Goal: Task Accomplishment & Management: Use online tool/utility

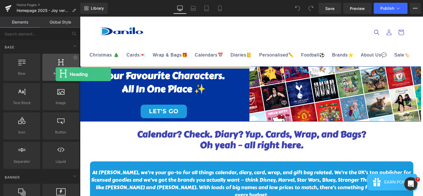
drag, startPoint x: 58, startPoint y: 69, endPoint x: 56, endPoint y: 73, distance: 5.3
click at [56, 73] on div "Heading headings, titles, h1,h2,h3,h4,h5,h6" at bounding box center [60, 67] width 37 height 27
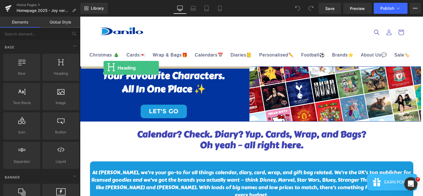
drag, startPoint x: 136, startPoint y: 85, endPoint x: 103, endPoint y: 68, distance: 36.8
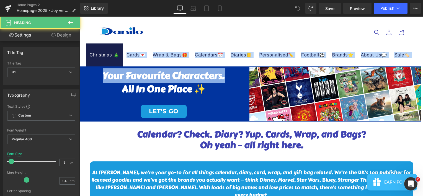
drag, startPoint x: 231, startPoint y: 72, endPoint x: 116, endPoint y: 51, distance: 116.3
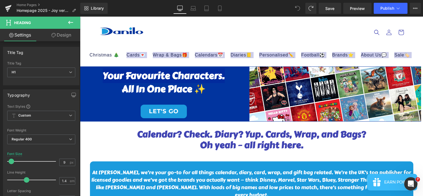
click at [71, 18] on button at bounding box center [70, 23] width 19 height 12
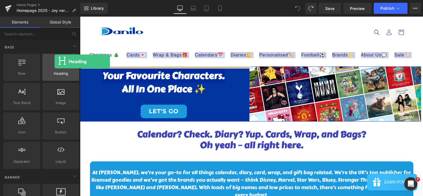
drag, startPoint x: 58, startPoint y: 66, endPoint x: 55, endPoint y: 62, distance: 5.0
click at [55, 62] on div at bounding box center [60, 64] width 33 height 12
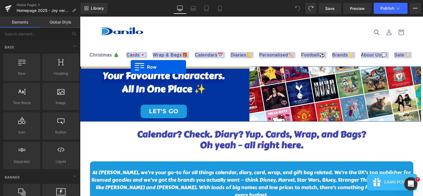
drag, startPoint x: 107, startPoint y: 84, endPoint x: 131, endPoint y: 67, distance: 28.7
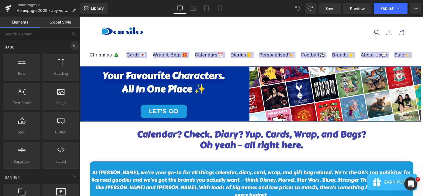
click at [73, 44] on icon at bounding box center [74, 46] width 7 height 7
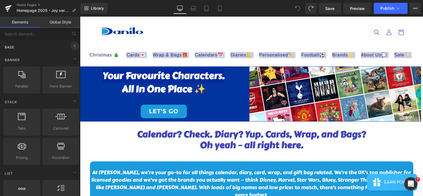
click at [73, 44] on icon at bounding box center [74, 46] width 7 height 7
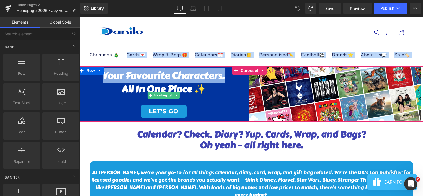
drag, startPoint x: 159, startPoint y: 84, endPoint x: 207, endPoint y: 90, distance: 47.9
click at [159, 84] on h1 "All in One Place ✨" at bounding box center [163, 88] width 171 height 13
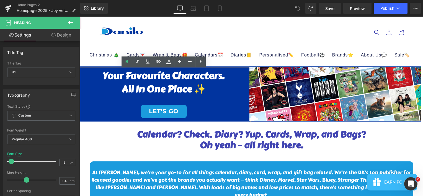
drag, startPoint x: 207, startPoint y: 90, endPoint x: 82, endPoint y: 78, distance: 125.5
click at [103, 78] on div "Your Favourite Characters. All in One Place ✨ LET'S GO" at bounding box center [163, 95] width 171 height 52
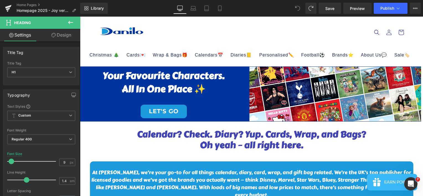
click at [68, 19] on icon at bounding box center [70, 22] width 7 height 7
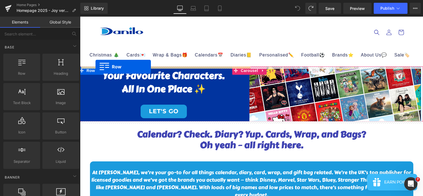
drag, startPoint x: 102, startPoint y: 82, endPoint x: 95, endPoint y: 67, distance: 16.1
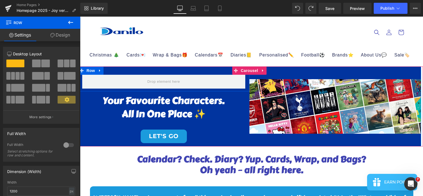
click at [221, 68] on div "Row" at bounding box center [163, 78] width 171 height 25
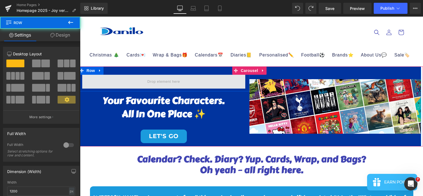
click at [187, 82] on span at bounding box center [163, 82] width 163 height 14
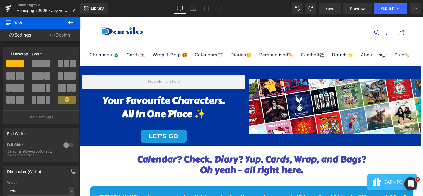
click at [72, 19] on icon at bounding box center [70, 22] width 7 height 7
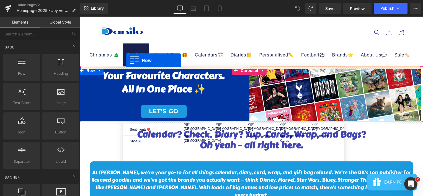
drag, startPoint x: 98, startPoint y: 91, endPoint x: 126, endPoint y: 60, distance: 41.3
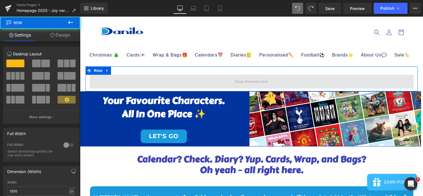
click at [145, 79] on span at bounding box center [252, 82] width 324 height 14
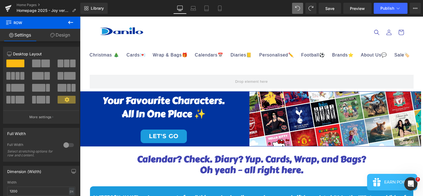
click at [68, 23] on icon at bounding box center [70, 22] width 7 height 7
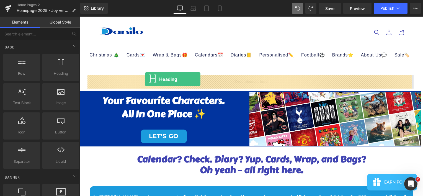
drag, startPoint x: 137, startPoint y: 85, endPoint x: 145, endPoint y: 79, distance: 10.0
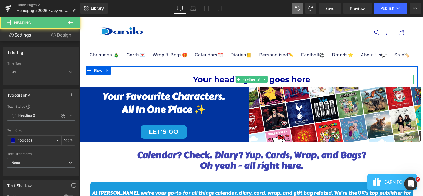
click at [297, 78] on h1 "Your heading text goes here" at bounding box center [252, 79] width 324 height 9
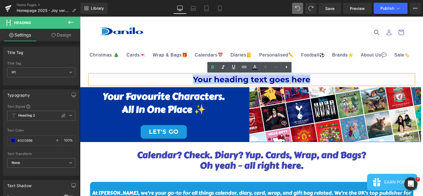
drag, startPoint x: 316, startPoint y: 79, endPoint x: 185, endPoint y: 81, distance: 130.6
click at [185, 81] on h1 "Your heading text goes here" at bounding box center [252, 79] width 324 height 9
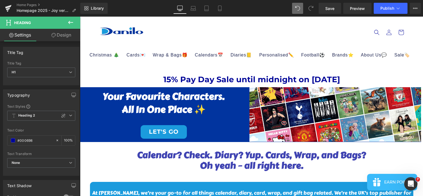
click at [72, 25] on icon at bounding box center [70, 22] width 7 height 7
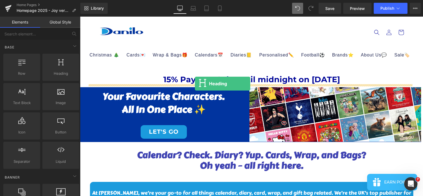
drag, startPoint x: 126, startPoint y: 94, endPoint x: 195, endPoint y: 83, distance: 70.0
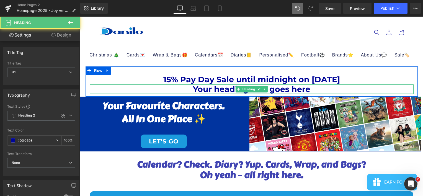
click at [230, 90] on h1 "Your heading text goes here" at bounding box center [252, 88] width 324 height 9
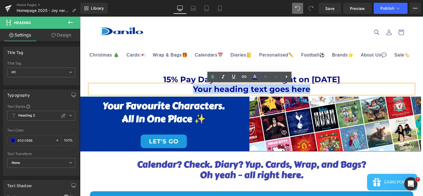
drag, startPoint x: 338, startPoint y: 89, endPoint x: 184, endPoint y: 96, distance: 154.5
click at [184, 96] on div "15% Pay Day Sale until midnight on [DATE] Heading Your heading text goes here H…" at bounding box center [251, 81] width 332 height 30
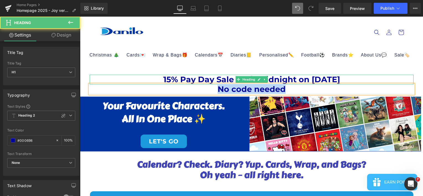
drag, startPoint x: 293, startPoint y: 87, endPoint x: 211, endPoint y: 82, distance: 81.8
click at [211, 82] on div "15% Pay Day Sale until midnight on [DATE] Heading No code needed Heading" at bounding box center [251, 84] width 332 height 19
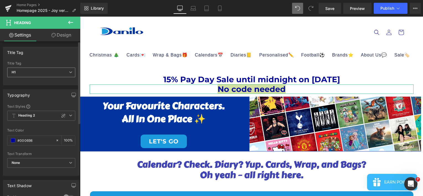
click at [72, 73] on span "H1" at bounding box center [41, 72] width 68 height 10
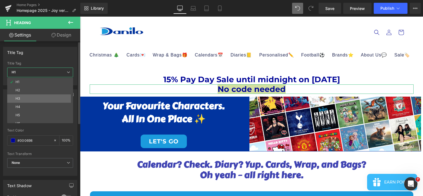
click at [62, 95] on li "H3" at bounding box center [41, 98] width 68 height 8
type input "100"
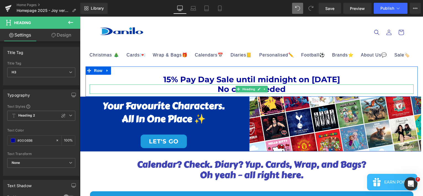
click at [287, 89] on h3 "No code needed" at bounding box center [252, 88] width 324 height 9
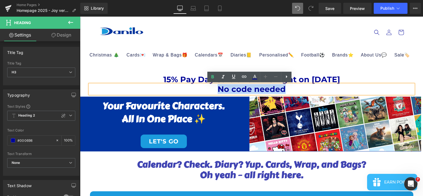
drag, startPoint x: 287, startPoint y: 89, endPoint x: 210, endPoint y: 91, distance: 76.4
click at [210, 91] on h3 "No code needed" at bounding box center [252, 88] width 324 height 9
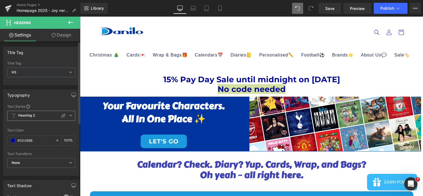
click at [68, 117] on span "Heading 2" at bounding box center [41, 116] width 68 height 10
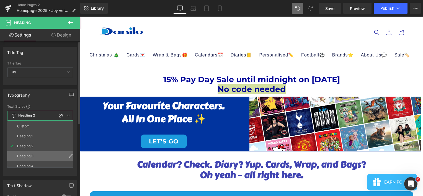
click at [50, 152] on li "Heading 3" at bounding box center [41, 156] width 68 height 10
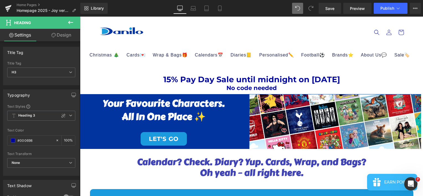
click at [193, 40] on header "Christmas 🎄 Advent Calendars Advent Calendars Bluey Disney Frozen [PERSON_NAME]…" at bounding box center [251, 42] width 332 height 50
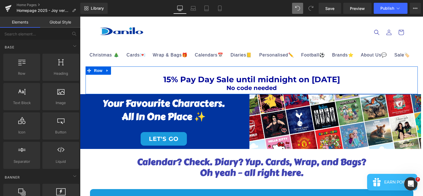
drag, startPoint x: 466, startPoint y: 22, endPoint x: 320, endPoint y: 78, distance: 157.0
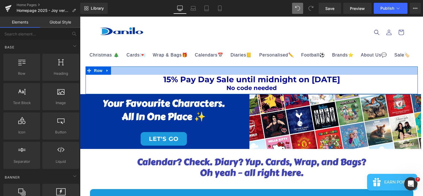
click at [318, 67] on div at bounding box center [251, 70] width 332 height 8
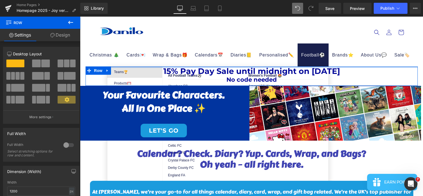
drag, startPoint x: 316, startPoint y: 67, endPoint x: 318, endPoint y: 65, distance: 3.2
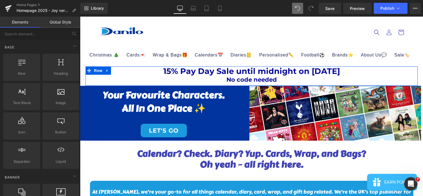
click at [415, 21] on sticky-header "Christmas 🎄 Advent Calendars Advent Calendars Bluey Disney Frozen [PERSON_NAME]…" at bounding box center [251, 42] width 343 height 50
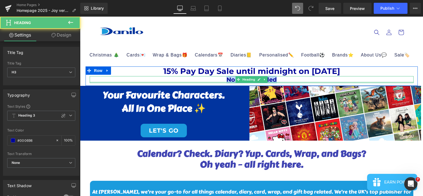
drag, startPoint x: 283, startPoint y: 79, endPoint x: 210, endPoint y: 82, distance: 73.1
click at [210, 82] on div "No code needed Heading" at bounding box center [252, 79] width 324 height 7
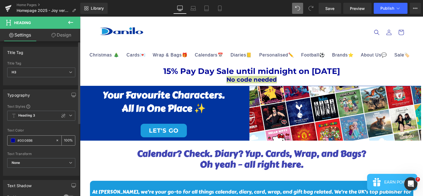
click at [13, 141] on span at bounding box center [13, 140] width 4 height 4
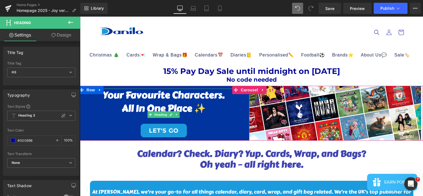
click at [149, 129] on link "LET'S GO" at bounding box center [164, 131] width 46 height 14
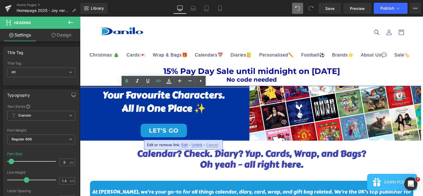
click at [144, 135] on link "LET'S GO" at bounding box center [164, 131] width 46 height 14
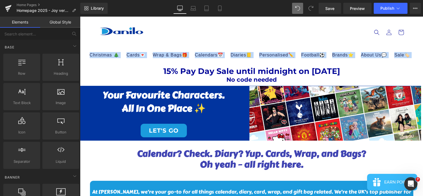
drag, startPoint x: 80, startPoint y: 65, endPoint x: 79, endPoint y: 87, distance: 21.6
click at [80, 87] on html "Skip to content Christmas 🎄 Advent Calendars Advent Calendars Bluey Disney Froz…" at bounding box center [251, 106] width 343 height 179
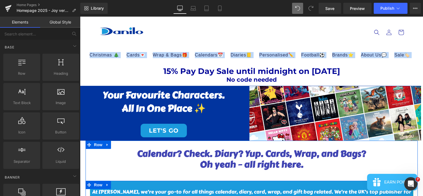
click at [110, 185] on p at bounding box center [251, 184] width 323 height 7
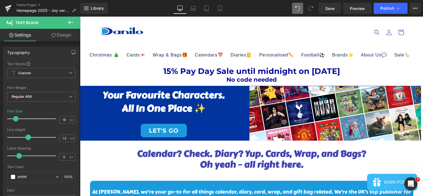
click at [65, 31] on link "Design" at bounding box center [61, 35] width 40 height 12
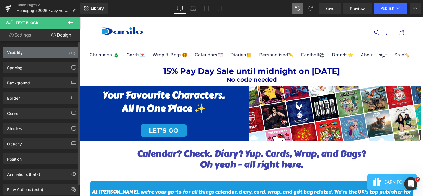
type input "#1b9bdd"
type input "100"
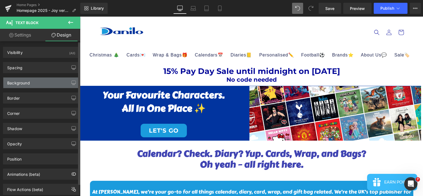
click at [42, 85] on div "Background" at bounding box center [41, 82] width 76 height 11
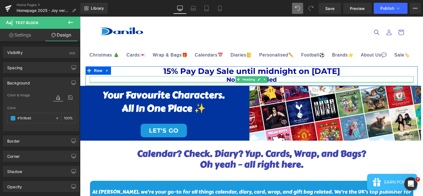
drag, startPoint x: 208, startPoint y: 82, endPoint x: 215, endPoint y: 81, distance: 7.5
click at [209, 81] on div "No code needed Heading" at bounding box center [252, 79] width 324 height 7
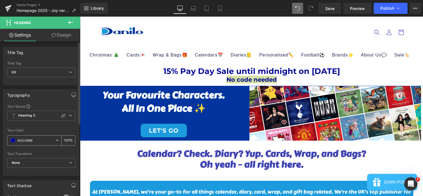
click at [31, 140] on input "#000698" at bounding box center [34, 140] width 35 height 6
drag, startPoint x: 35, startPoint y: 141, endPoint x: 9, endPoint y: 139, distance: 26.3
click at [9, 139] on div "#000698" at bounding box center [31, 141] width 48 height 10
type input "#1b9bdd"
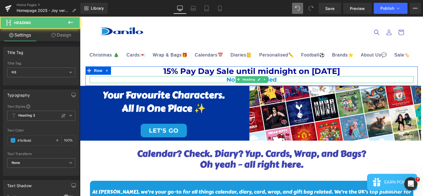
click at [273, 79] on h3 "No code needed" at bounding box center [252, 79] width 324 height 7
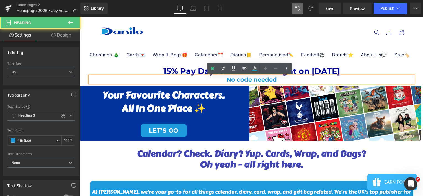
drag, startPoint x: 305, startPoint y: 78, endPoint x: 214, endPoint y: 75, distance: 91.0
click at [214, 76] on div "No code needed" at bounding box center [252, 79] width 324 height 7
drag, startPoint x: 287, startPoint y: 78, endPoint x: 223, endPoint y: 75, distance: 63.4
click at [223, 76] on div "No code needed" at bounding box center [252, 79] width 324 height 7
drag, startPoint x: 280, startPoint y: 78, endPoint x: 222, endPoint y: 79, distance: 58.9
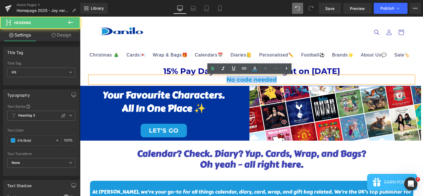
click at [222, 79] on h3 "No code needed" at bounding box center [252, 79] width 324 height 7
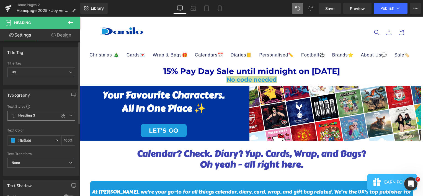
click at [66, 116] on span "Heading 3" at bounding box center [41, 116] width 68 height 10
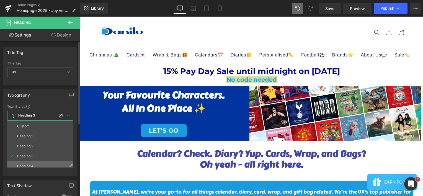
click at [46, 162] on li "Heading 4" at bounding box center [41, 166] width 68 height 10
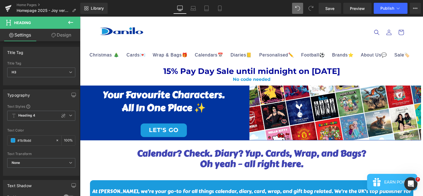
click at [353, 34] on header "Christmas 🎄 Advent Calendars Advent Calendars Bluey Disney Frozen [PERSON_NAME]…" at bounding box center [251, 42] width 332 height 50
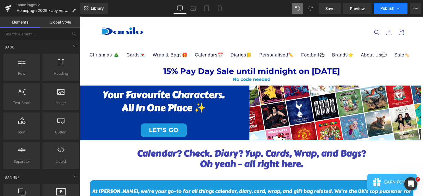
click at [390, 9] on span "Publish" at bounding box center [387, 8] width 14 height 4
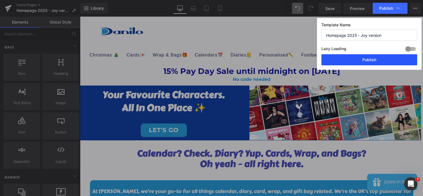
click at [354, 63] on button "Publish" at bounding box center [369, 59] width 96 height 11
